Goal: Transaction & Acquisition: Purchase product/service

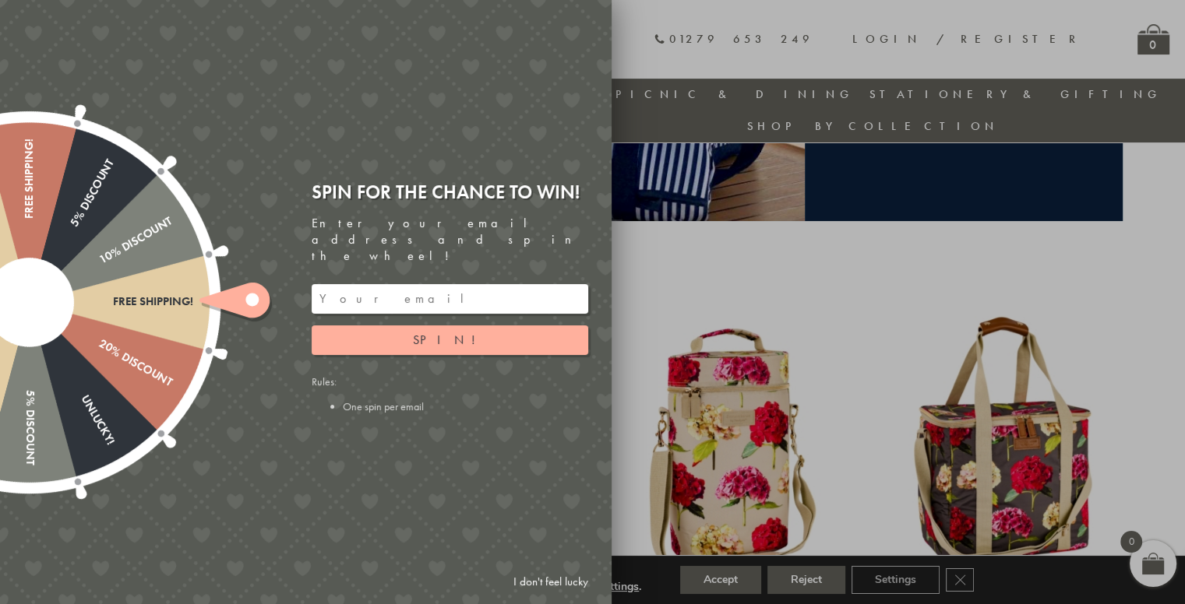
scroll to position [434, 0]
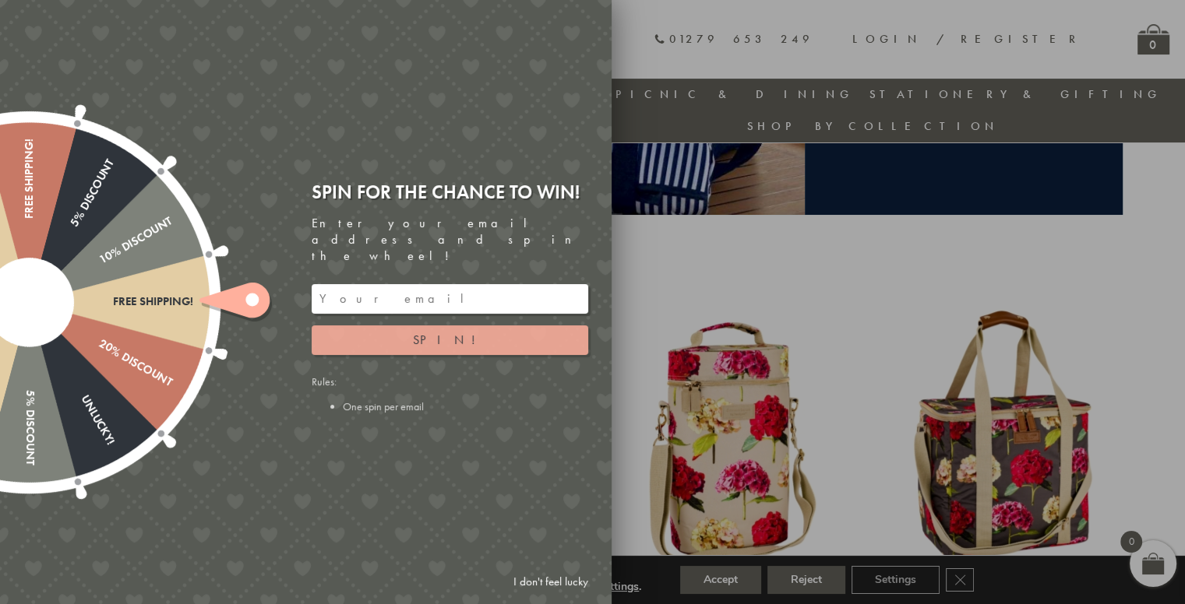
click at [430, 326] on button "Spin!" at bounding box center [450, 341] width 276 height 30
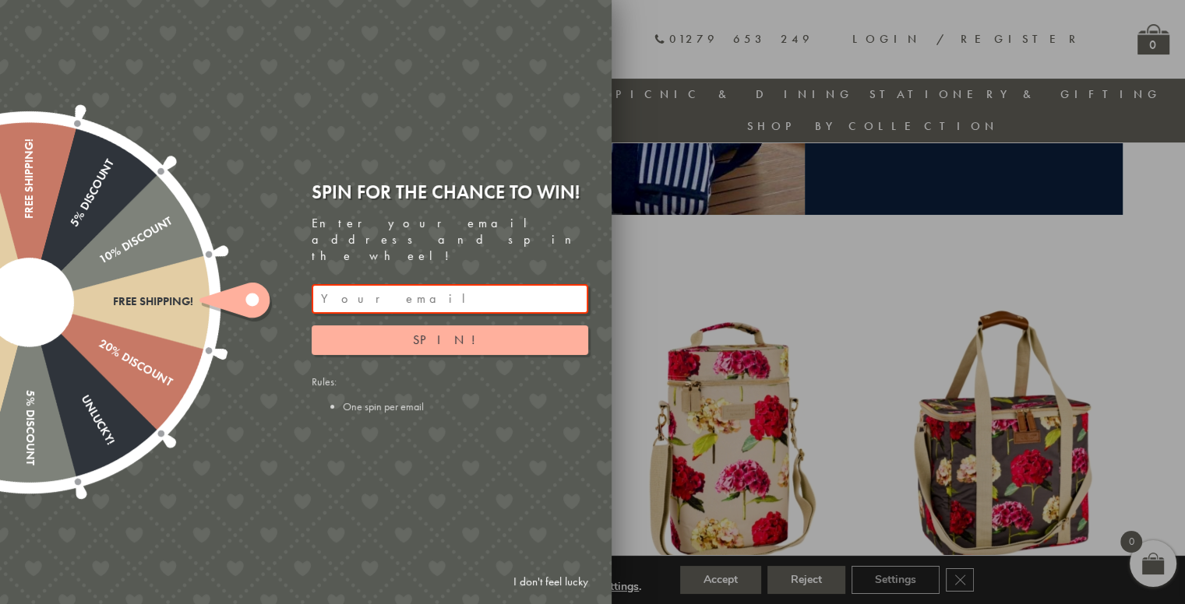
click at [473, 290] on input "email" at bounding box center [450, 299] width 276 height 30
click at [935, 232] on div at bounding box center [592, 302] width 1185 height 604
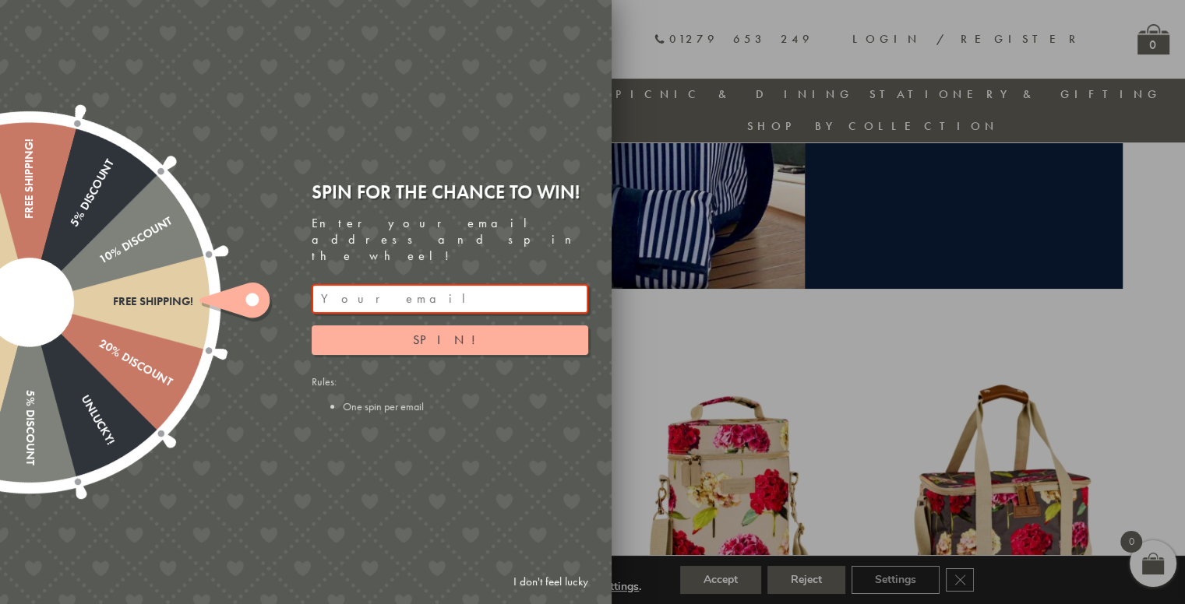
scroll to position [356, 0]
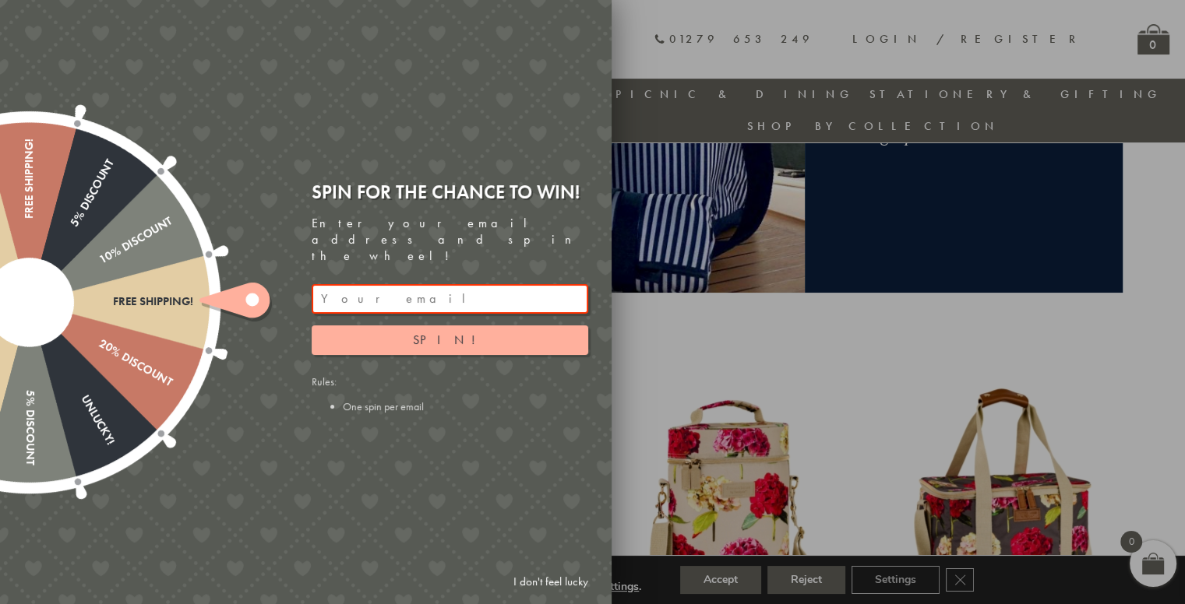
click at [564, 583] on link "I don't feel lucky" at bounding box center [550, 582] width 90 height 29
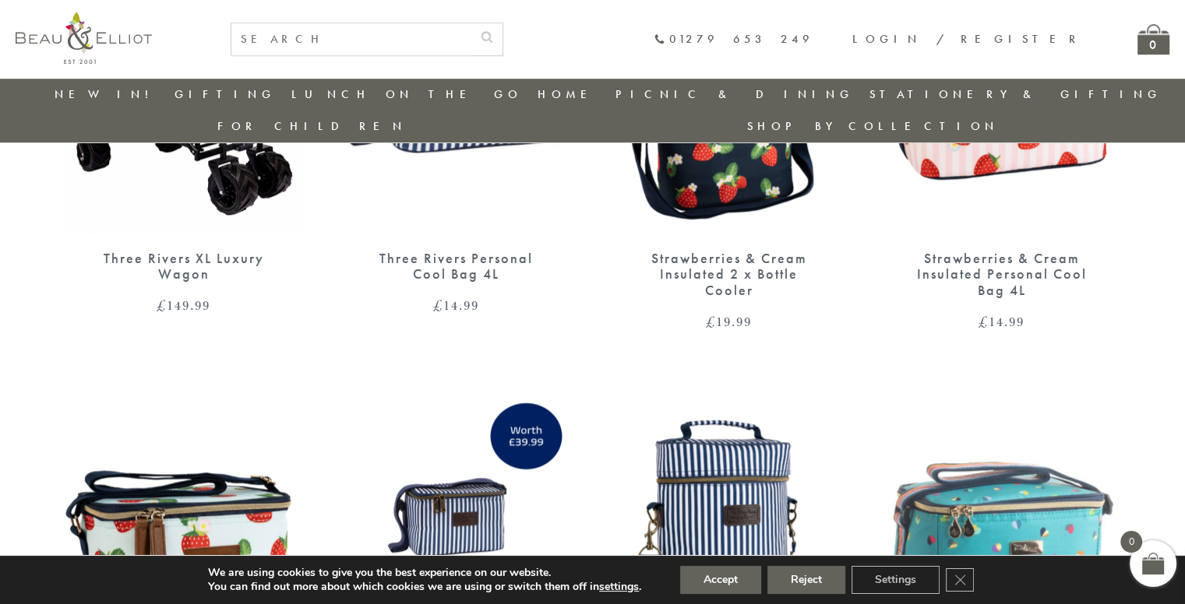
scroll to position [1049, 0]
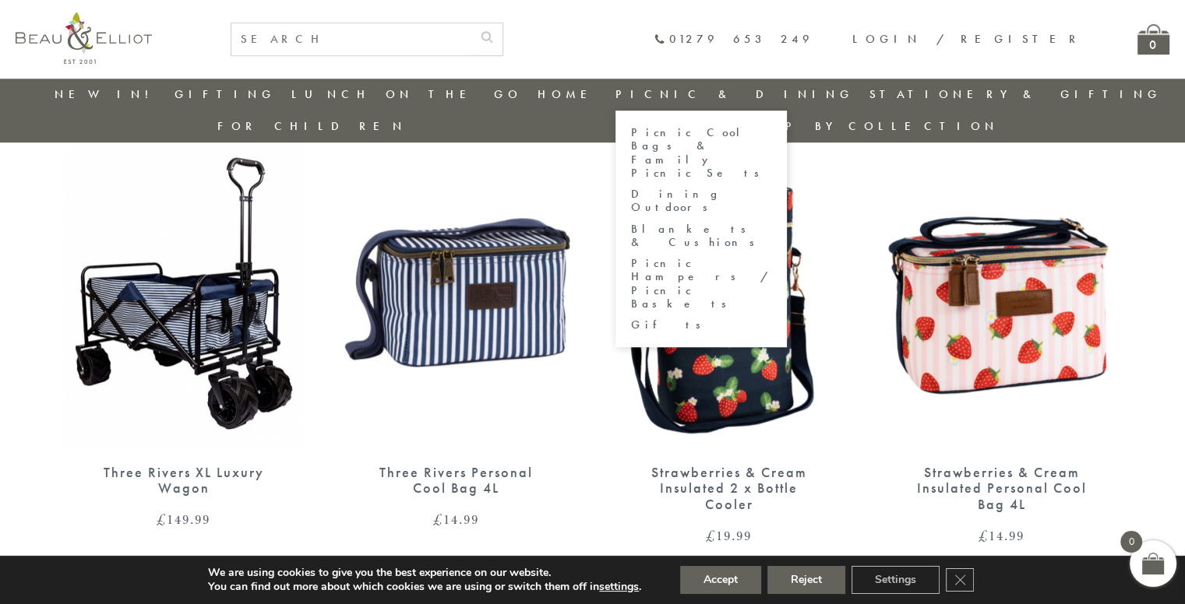
click at [631, 136] on link "Picnic Cool Bags & Family Picnic Sets" at bounding box center [701, 153] width 140 height 54
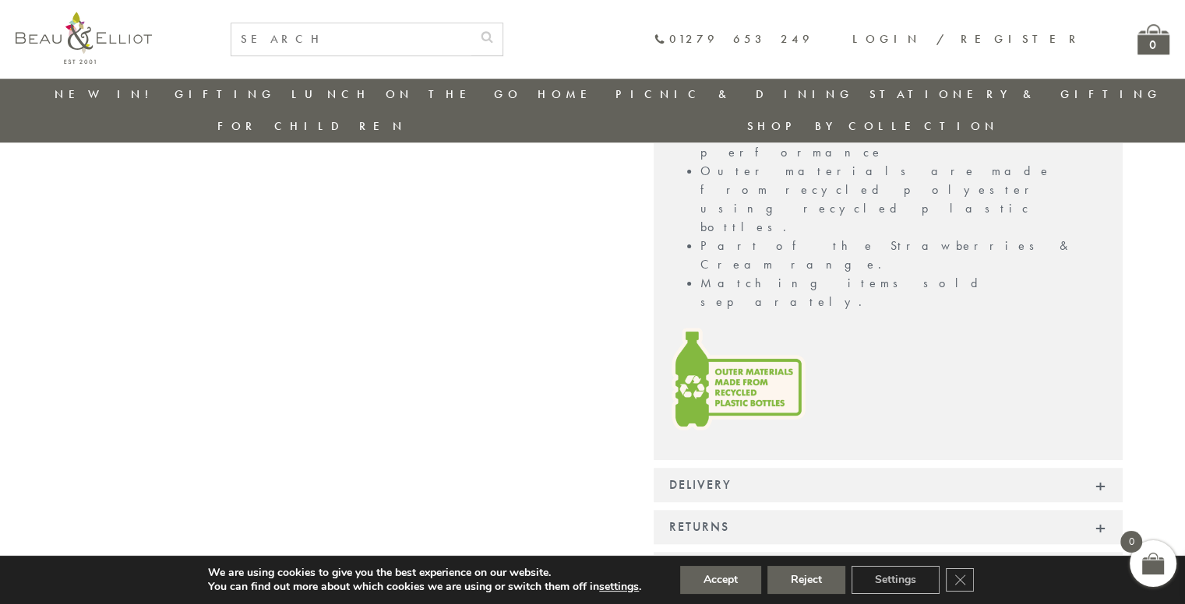
scroll to position [1290, 0]
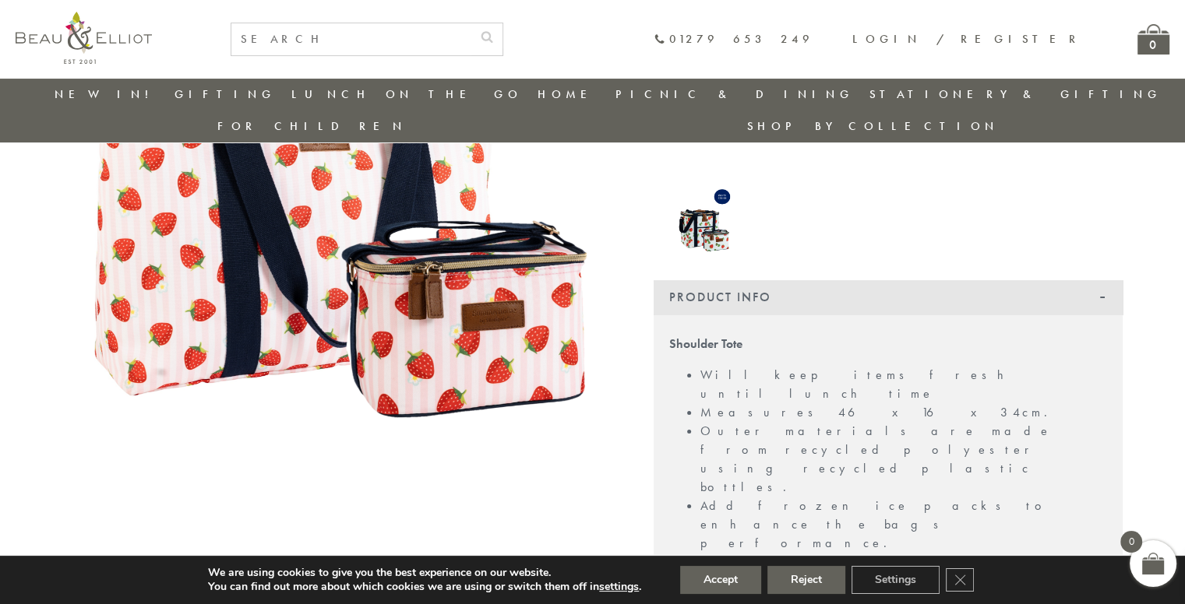
scroll to position [122, 0]
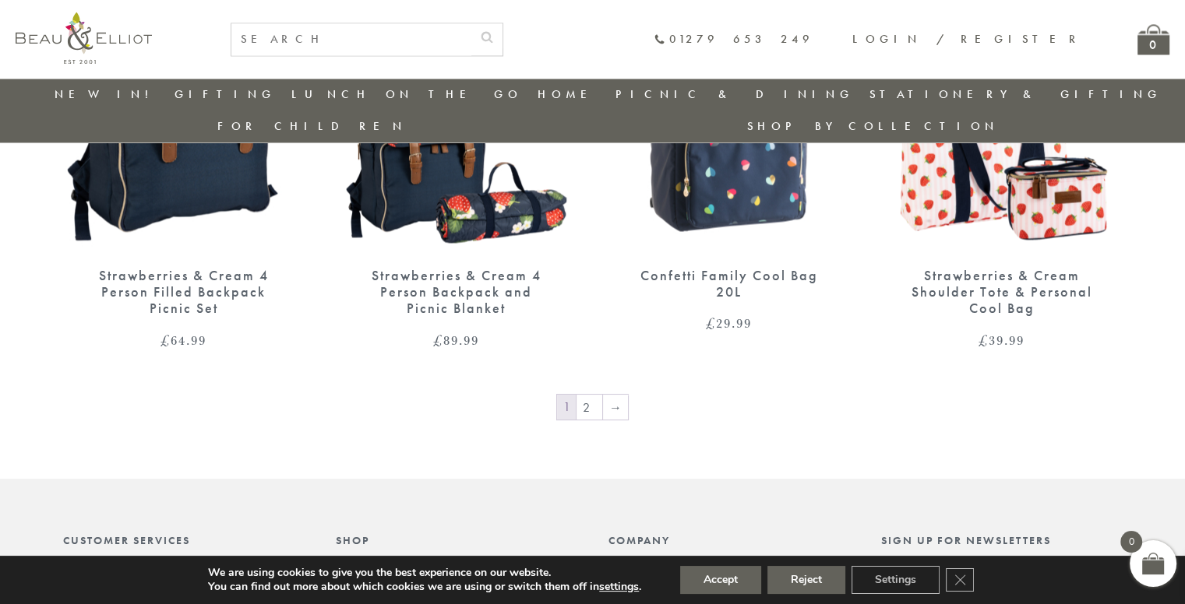
scroll to position [2692, 0]
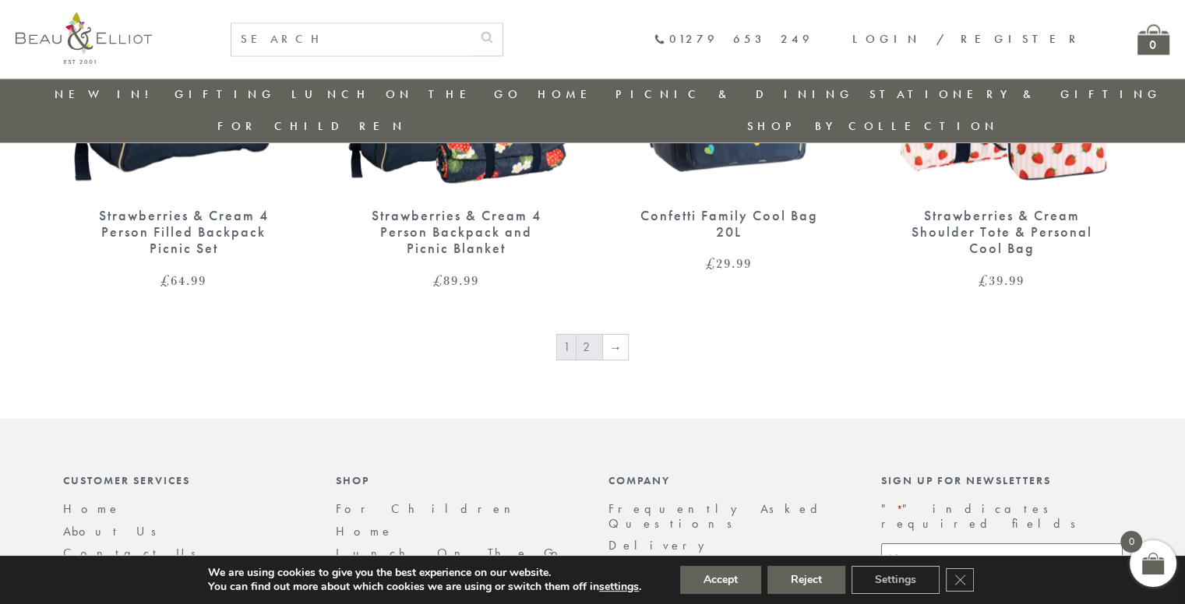
click at [589, 335] on link "2" at bounding box center [589, 347] width 26 height 25
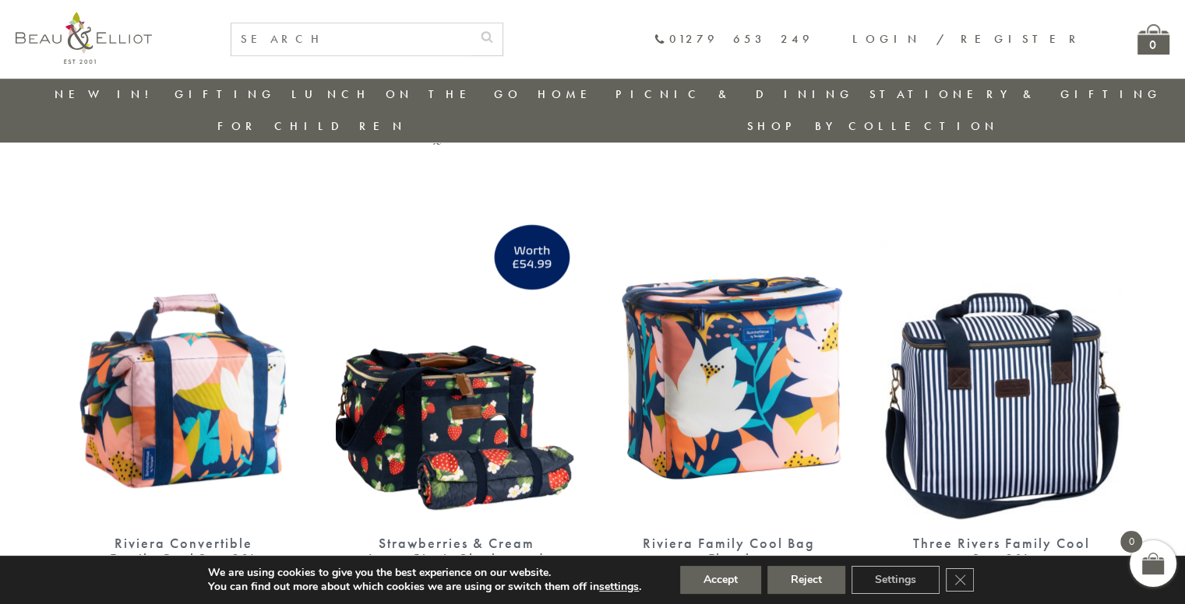
scroll to position [979, 0]
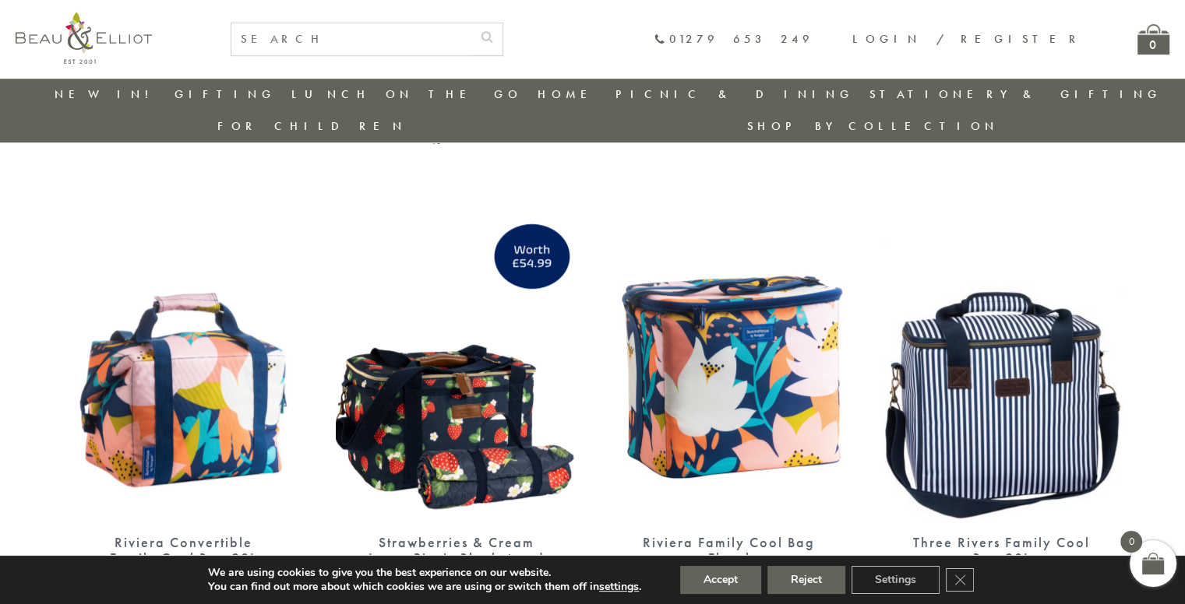
click at [454, 339] on img at bounding box center [456, 364] width 241 height 312
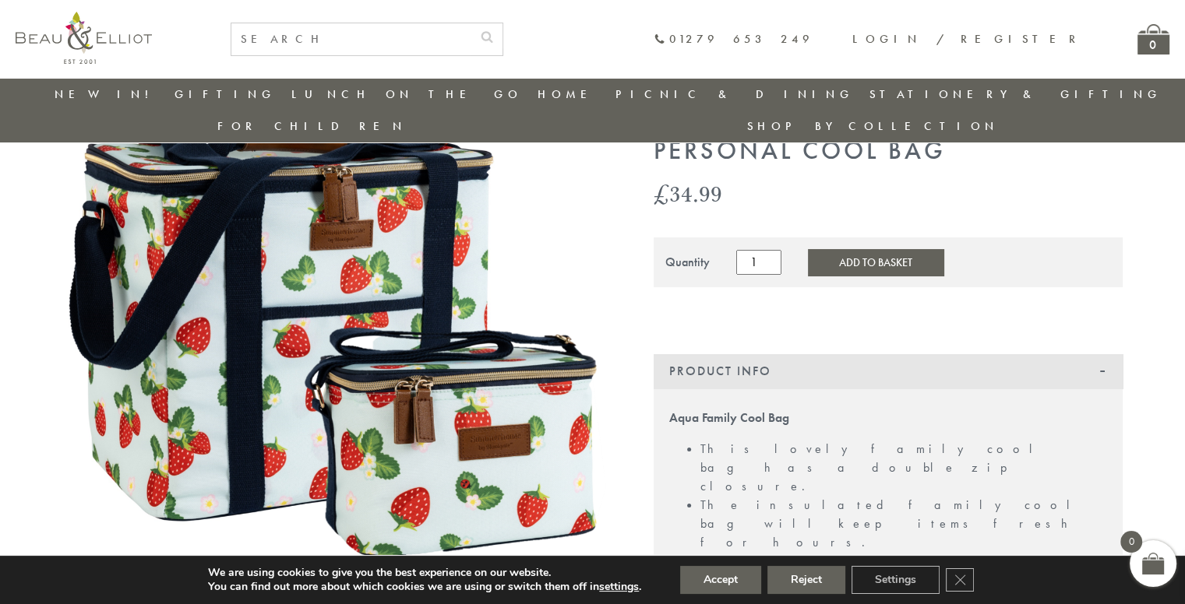
scroll to position [98, 0]
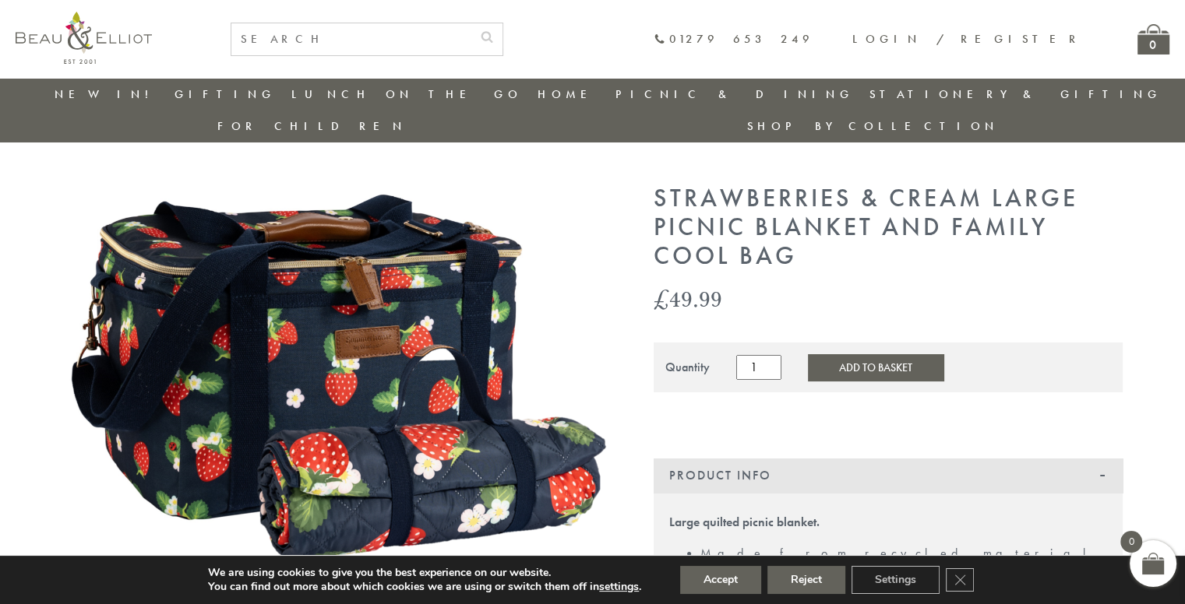
scroll to position [9, 0]
